Goal: Task Accomplishment & Management: Manage account settings

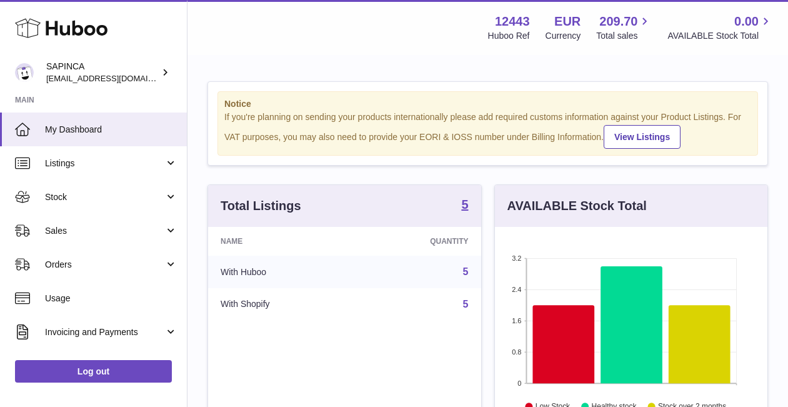
scroll to position [195, 272]
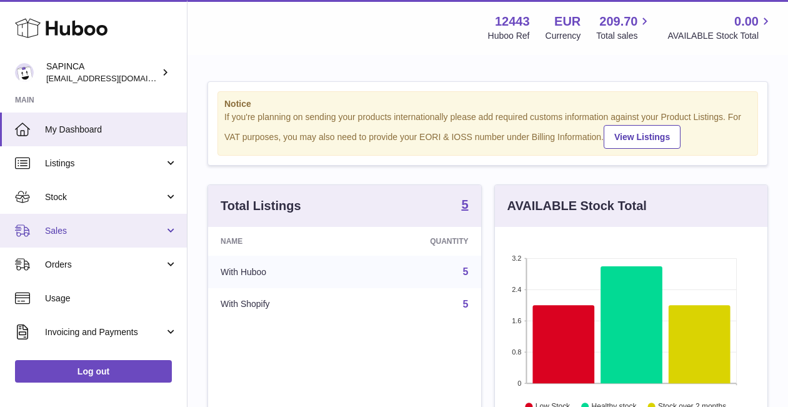
click at [64, 227] on span "Sales" at bounding box center [104, 231] width 119 height 12
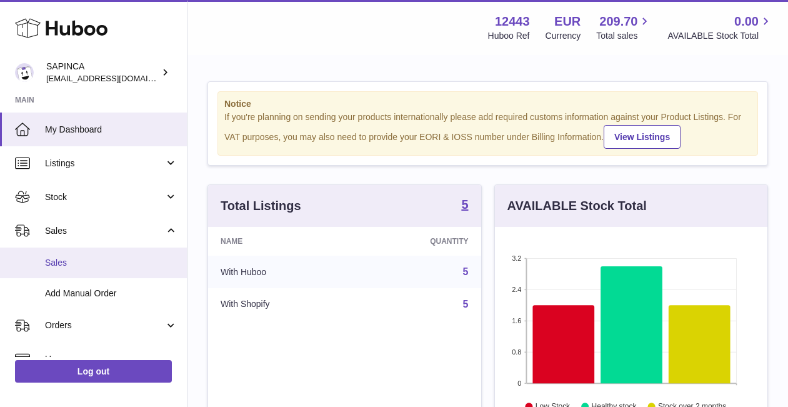
click at [66, 259] on span "Sales" at bounding box center [111, 263] width 132 height 12
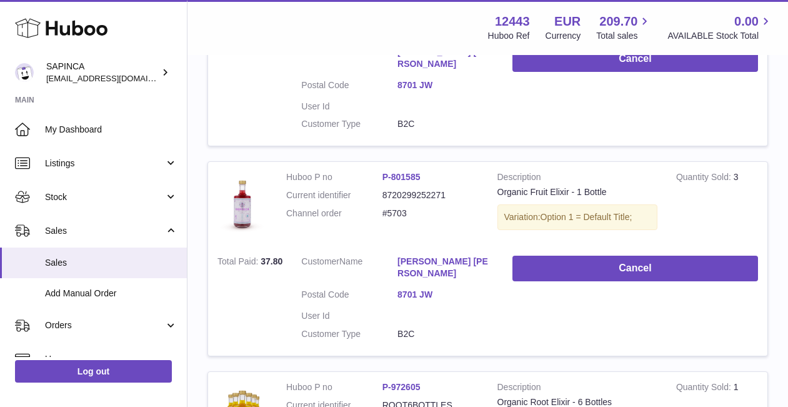
scroll to position [550, 0]
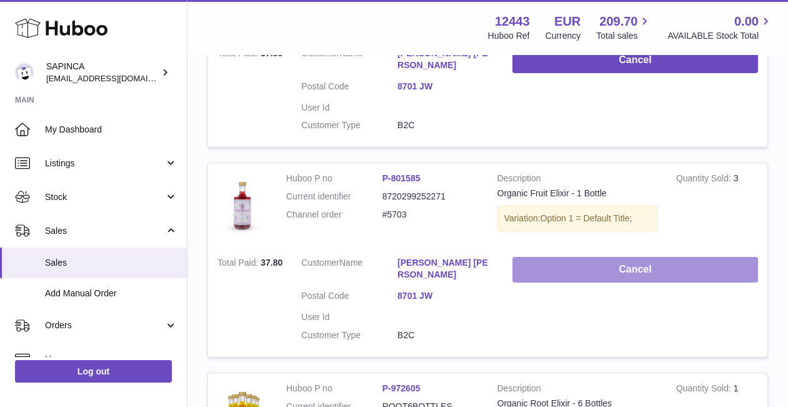
click at [605, 257] on button "Cancel" at bounding box center [635, 270] width 246 height 26
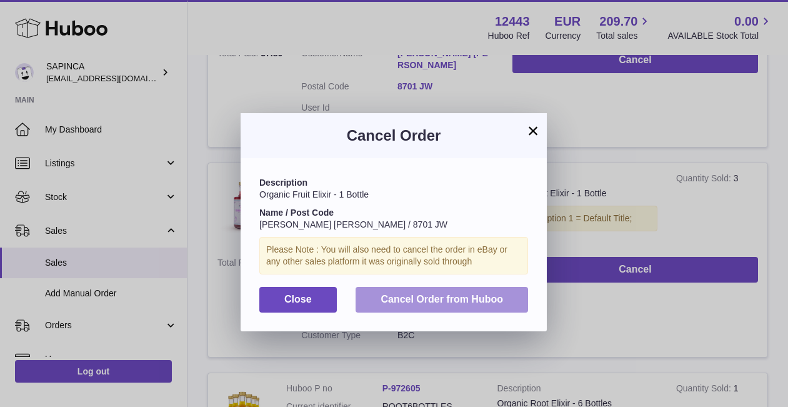
click at [431, 301] on span "Cancel Order from Huboo" at bounding box center [442, 299] width 122 height 11
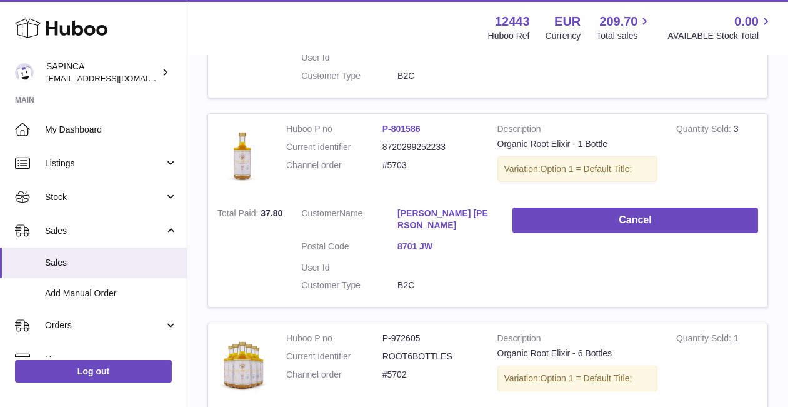
scroll to position [341, 0]
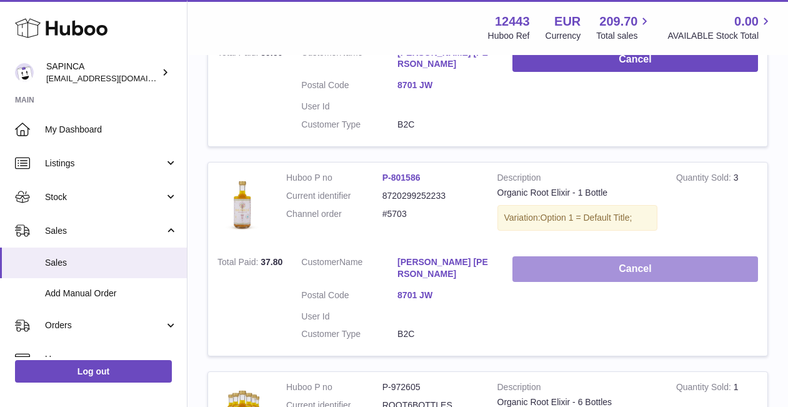
click at [621, 256] on button "Cancel" at bounding box center [635, 269] width 246 height 26
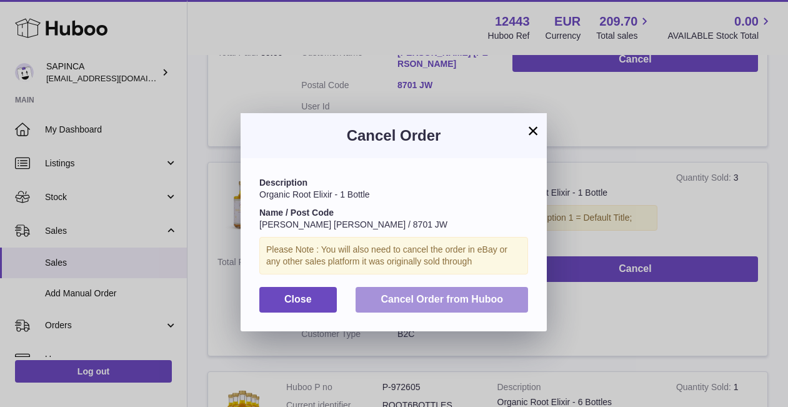
click at [488, 295] on span "Cancel Order from Huboo" at bounding box center [442, 299] width 122 height 11
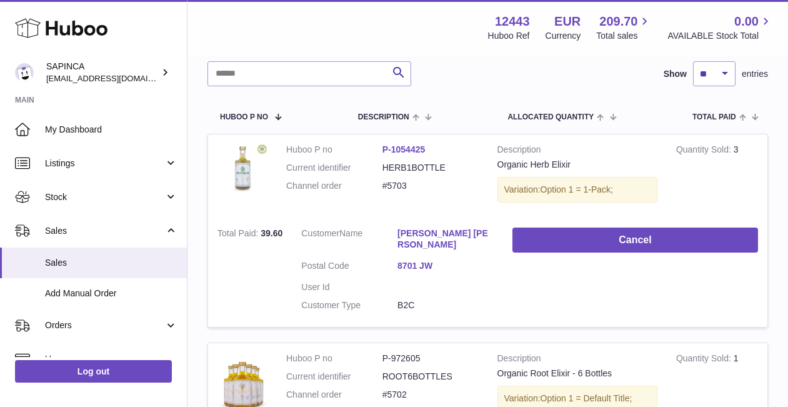
scroll to position [132, 0]
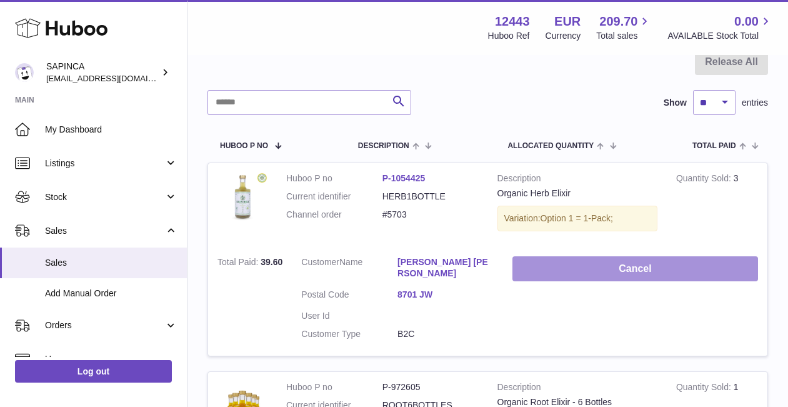
click at [601, 268] on button "Cancel" at bounding box center [635, 269] width 246 height 26
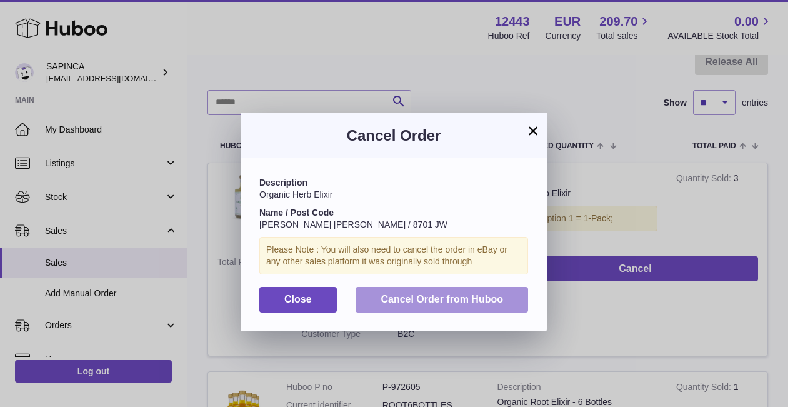
click at [476, 301] on span "Cancel Order from Huboo" at bounding box center [442, 299] width 122 height 11
